Goal: Transaction & Acquisition: Purchase product/service

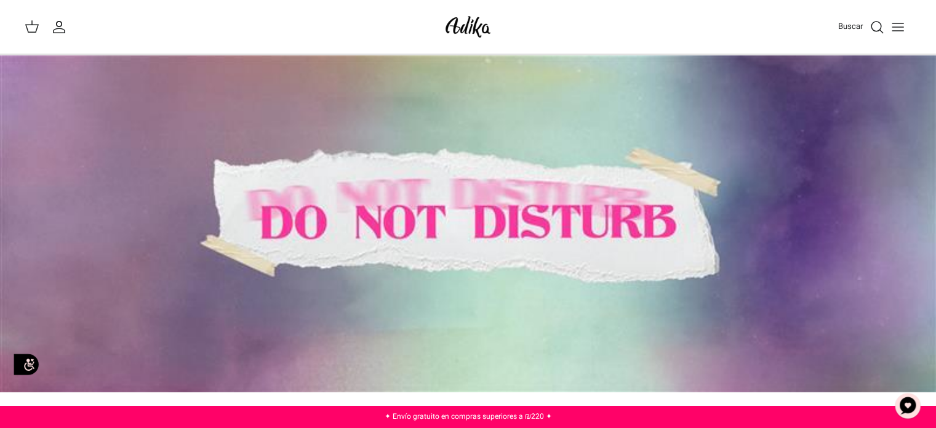
drag, startPoint x: 0, startPoint y: 0, endPoint x: 902, endPoint y: 15, distance: 901.7
click at [902, 24] on icon "Alternar menú" at bounding box center [898, 27] width 15 height 15
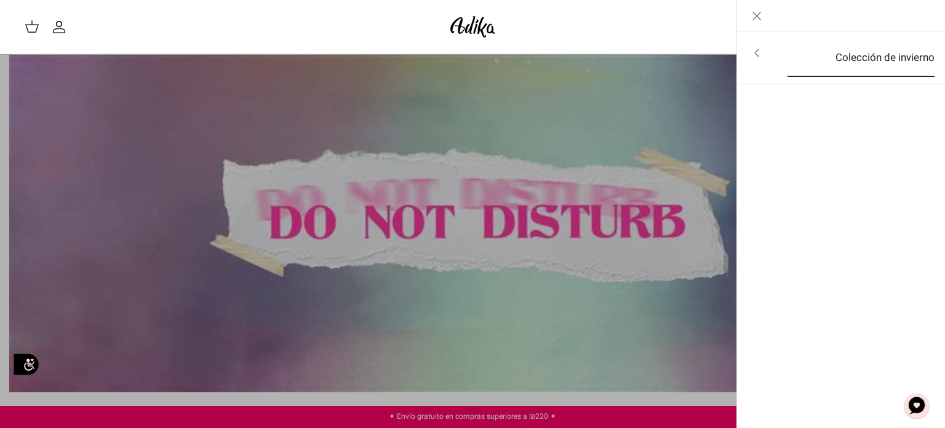
click at [864, 52] on font "Colección de invierno" at bounding box center [885, 57] width 99 height 15
click at [871, 51] on font "Para todos los artículos" at bounding box center [871, 53] width 111 height 15
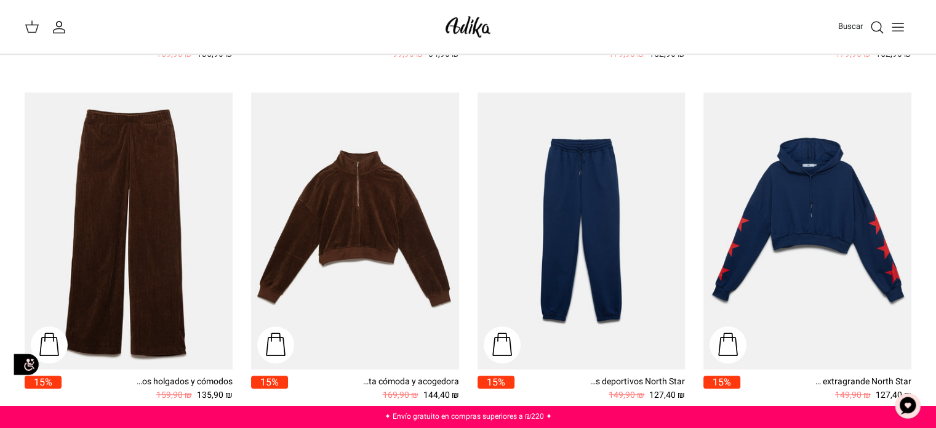
scroll to position [799, 0]
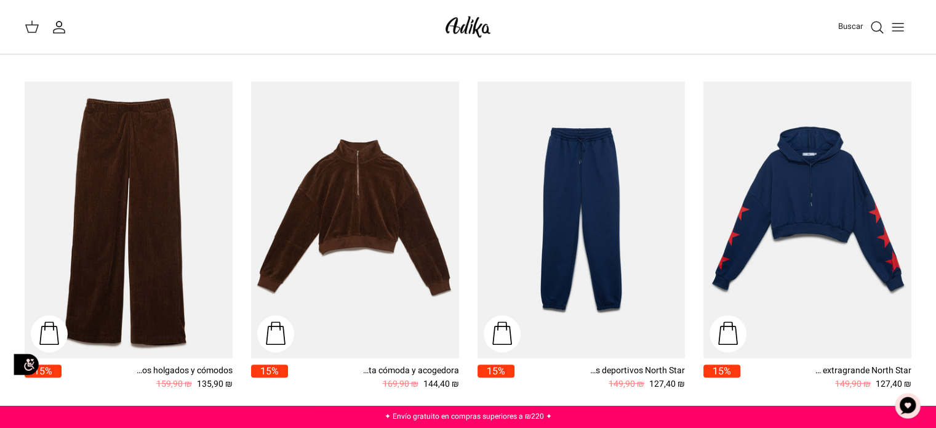
drag, startPoint x: 943, startPoint y: 51, endPoint x: 945, endPoint y: 190, distance: 139.1
click at [935, 190] on html "Nota: Este sitio cuenta con una función de accesibilidad interactiva que facili…" at bounding box center [468, 366] width 936 height 2331
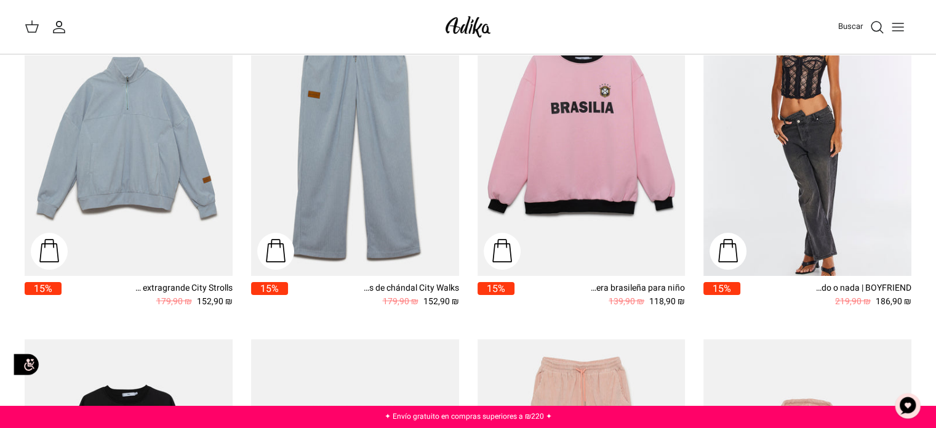
scroll to position [98, 0]
